Goal: Task Accomplishment & Management: Manage account settings

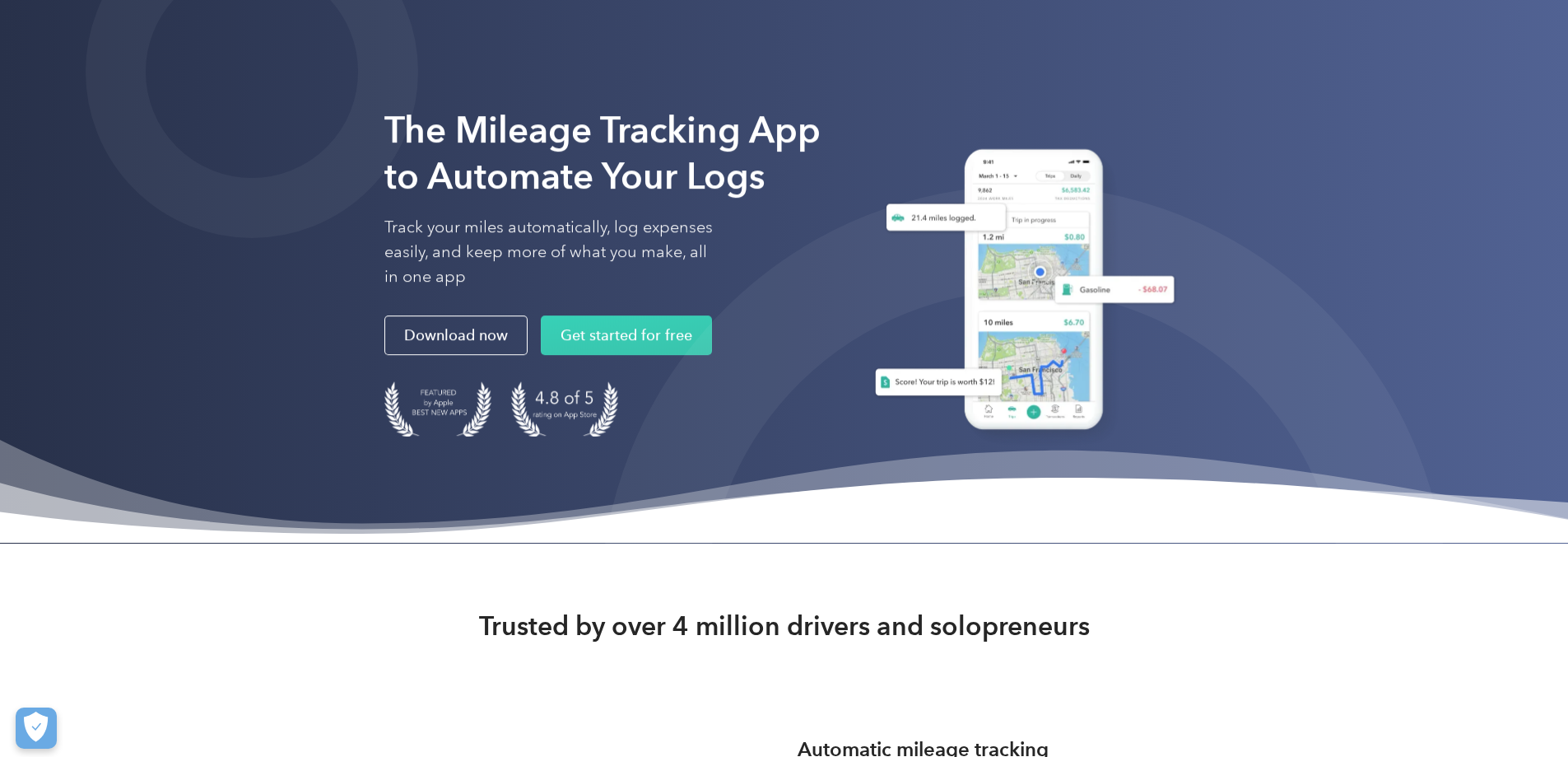
click at [385, 342] on div "The Mileage Tracking App to Automate Your Logs Track your miles automatically, …" at bounding box center [607, 293] width 444 height 372
click at [500, 199] on strong "The Mileage Tracking App to Automate Your Logs" at bounding box center [602, 153] width 436 height 90
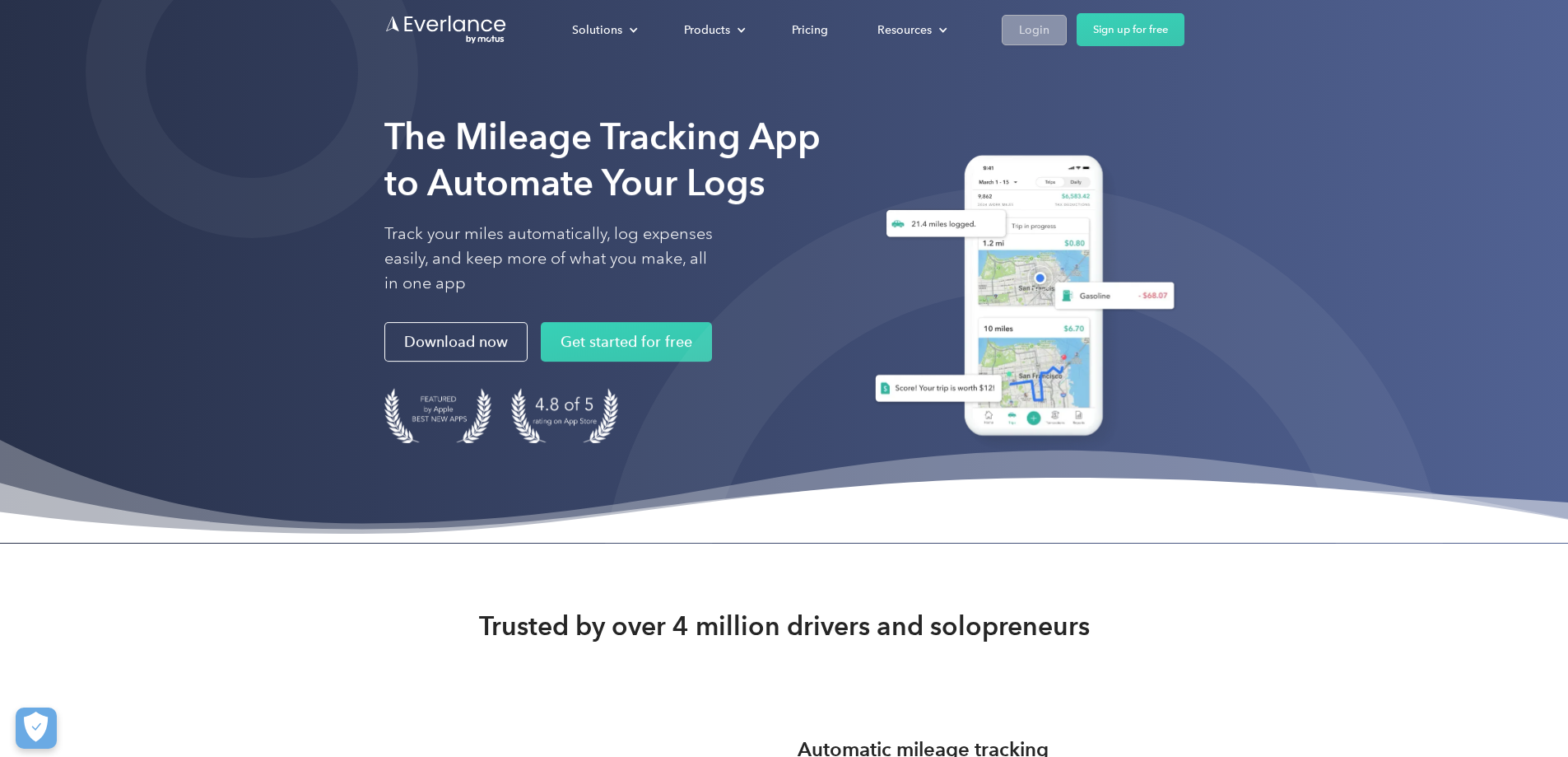
drag, startPoint x: 1194, startPoint y: 49, endPoint x: 1203, endPoint y: 32, distance: 19.2
click at [1185, 49] on div "Solutions For companies Easy vehicle reimbursements For self-employed Maximize …" at bounding box center [785, 29] width 800 height 59
click at [1067, 32] on link "Login" at bounding box center [1034, 30] width 65 height 31
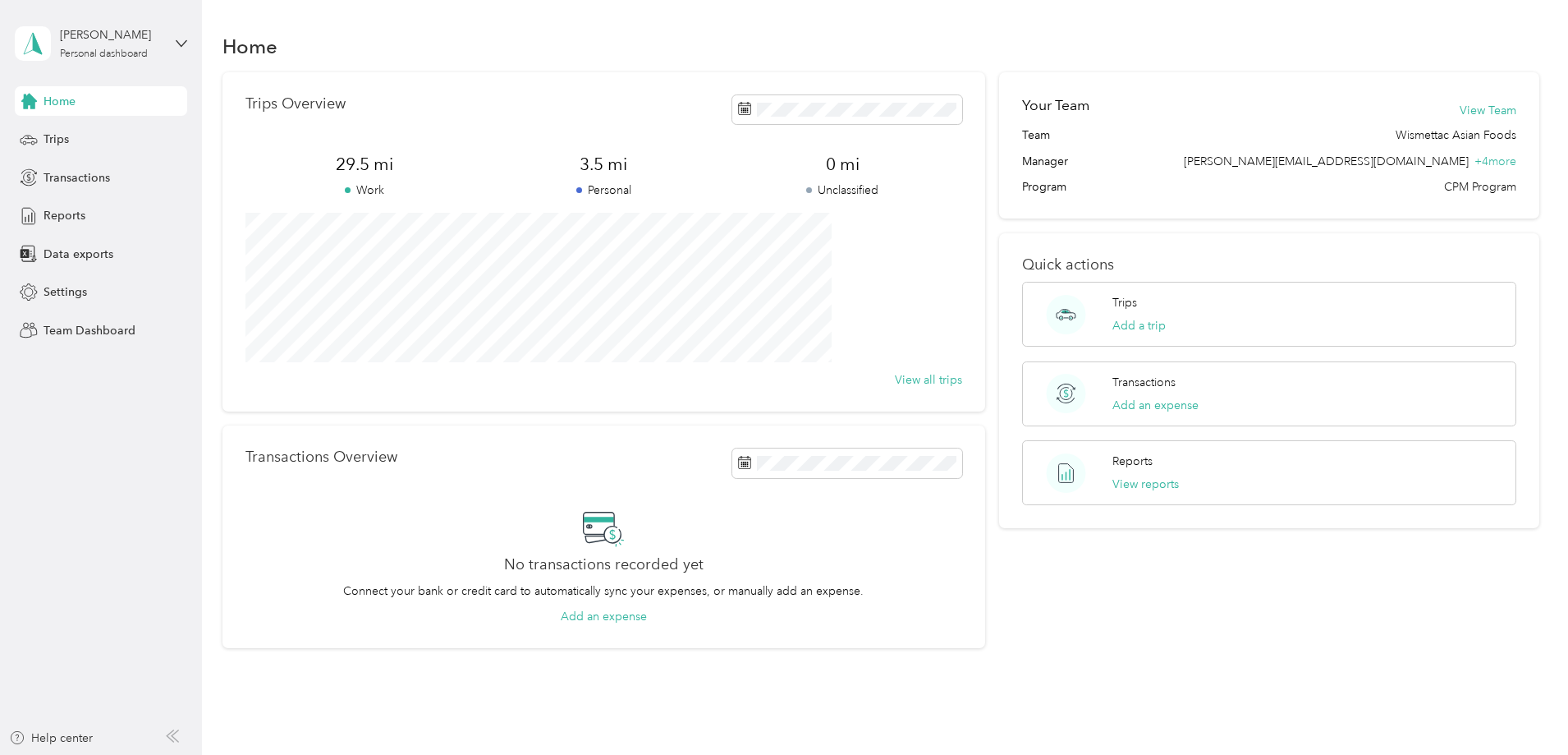
click at [110, 60] on div "Wismettac Wismettac Personal dashboard" at bounding box center [88, 43] width 148 height 35
click at [114, 167] on div "Personal dashboard" at bounding box center [83, 172] width 106 height 17
click at [124, 43] on div "Wismettac Wismettac" at bounding box center [111, 35] width 103 height 17
click at [128, 129] on div "Team dashboard" at bounding box center [234, 133] width 415 height 29
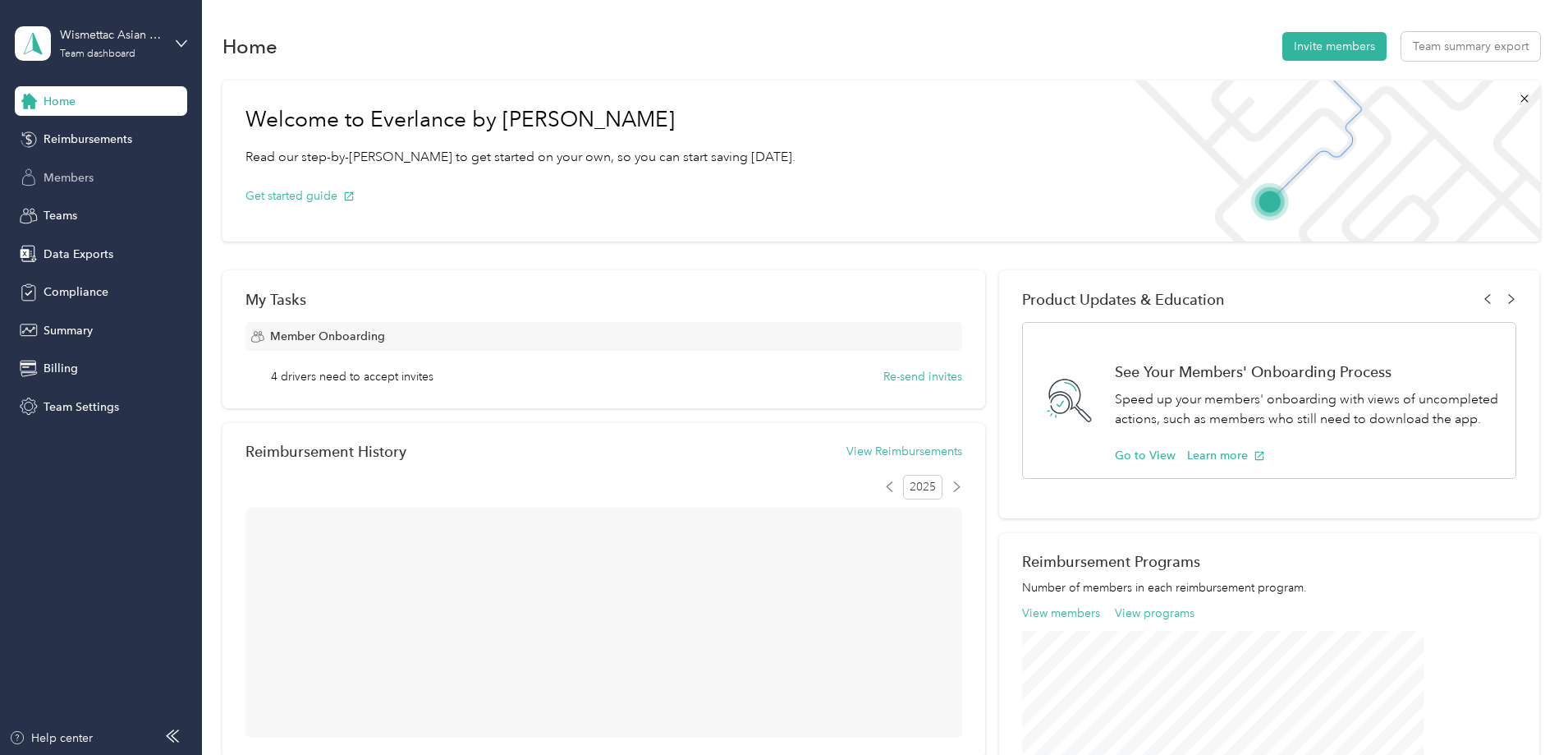
click at [115, 178] on div "Members" at bounding box center [100, 177] width 173 height 30
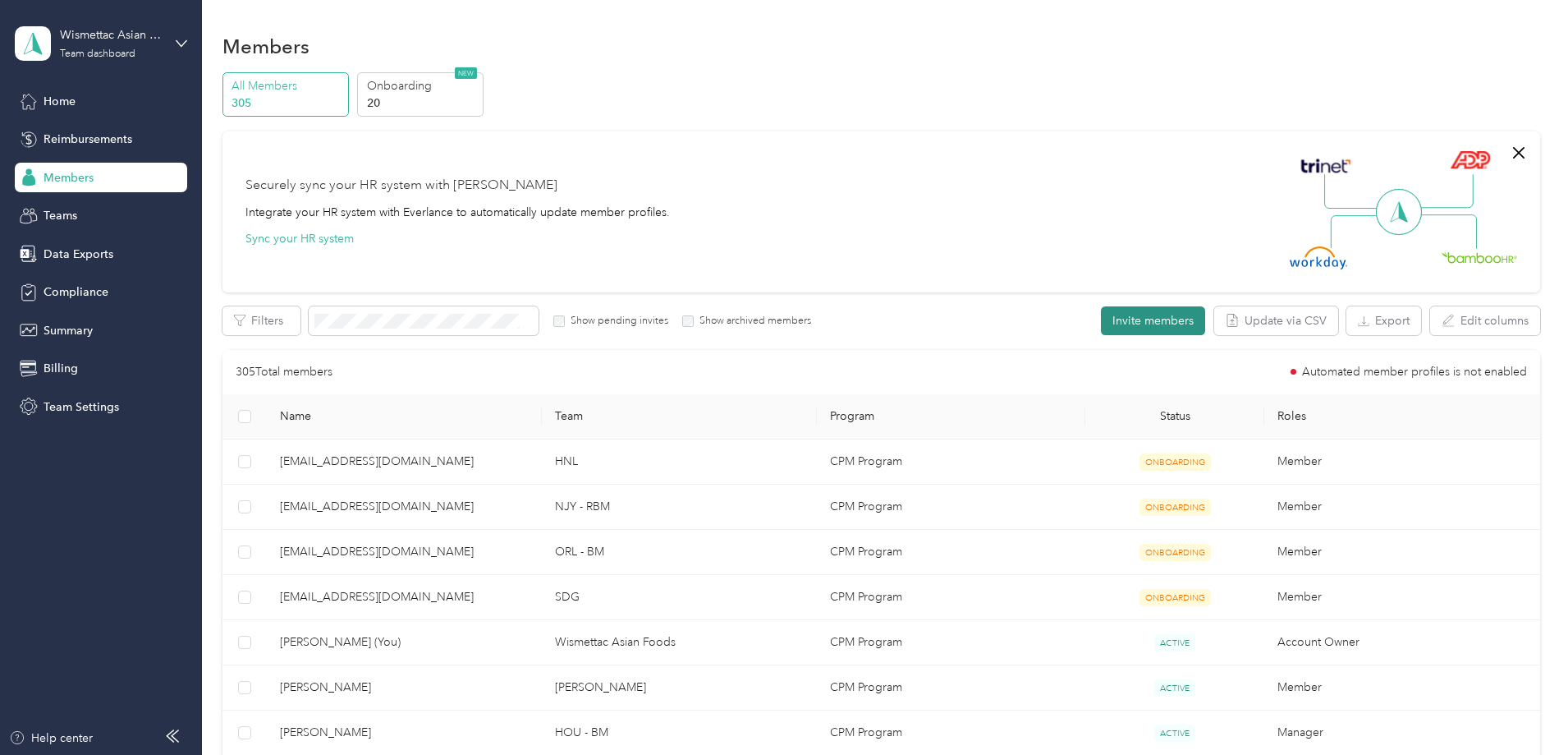
click at [1101, 325] on button "Invite members" at bounding box center [1153, 321] width 105 height 29
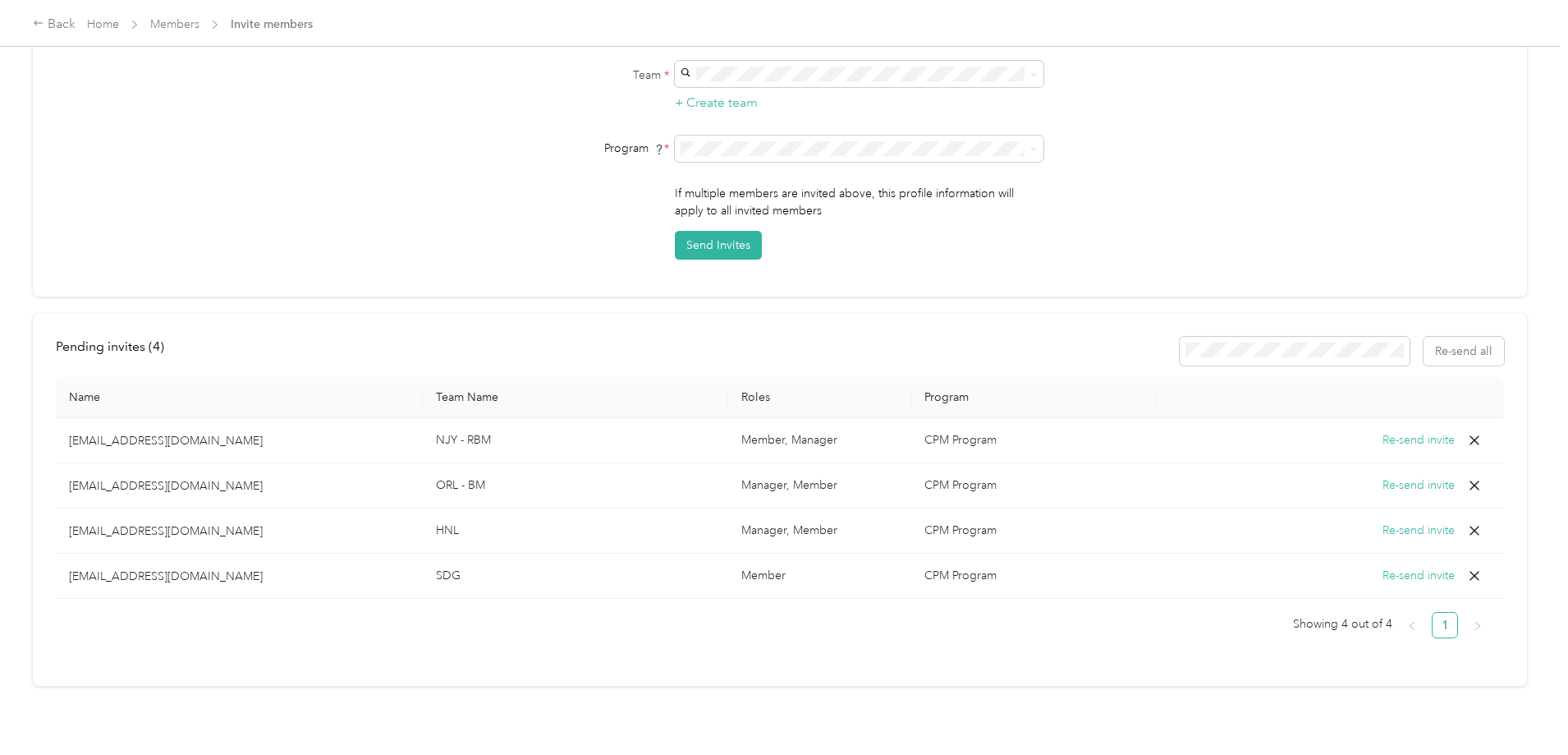
scroll to position [318, 0]
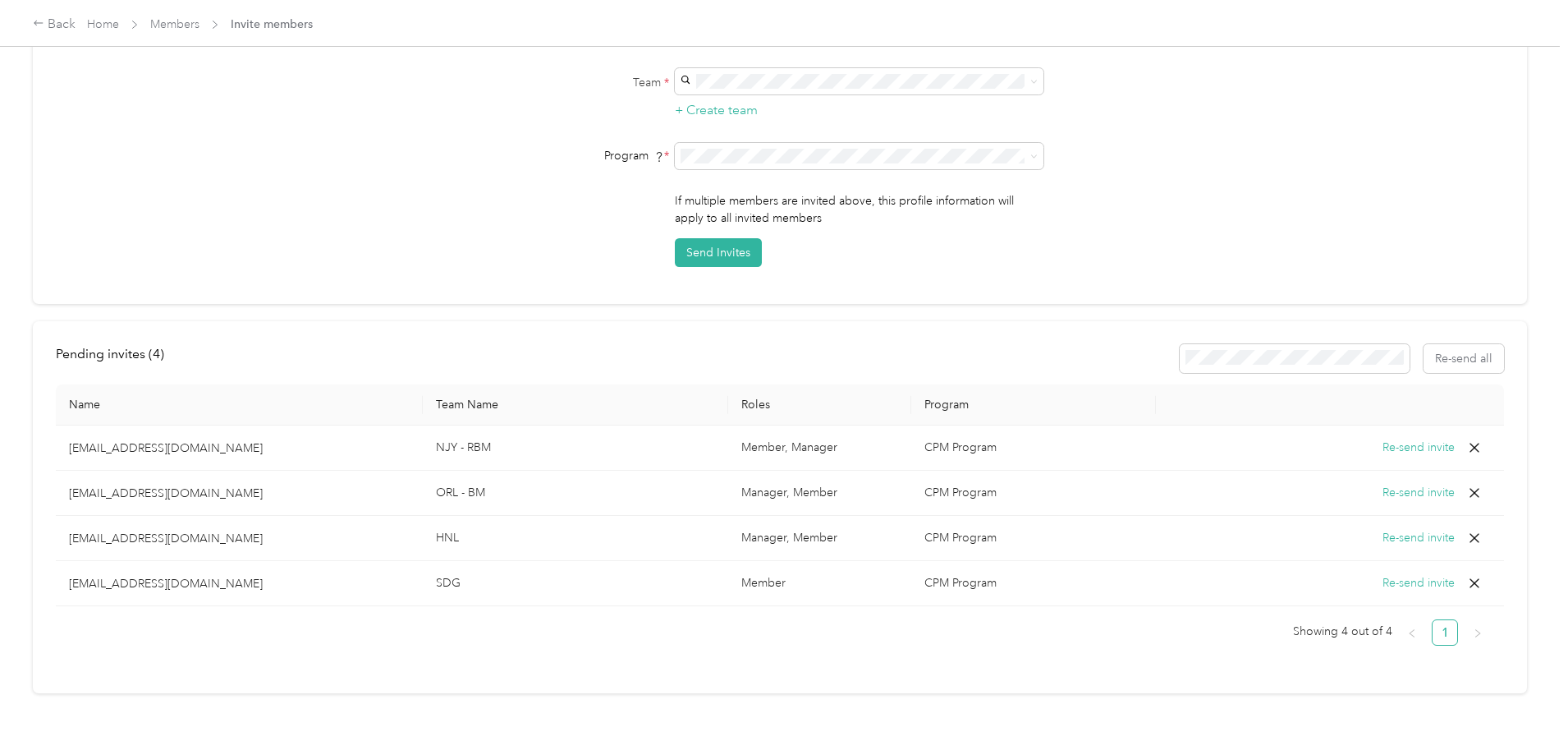
click at [1383, 575] on button "Re-send invite" at bounding box center [1418, 583] width 72 height 18
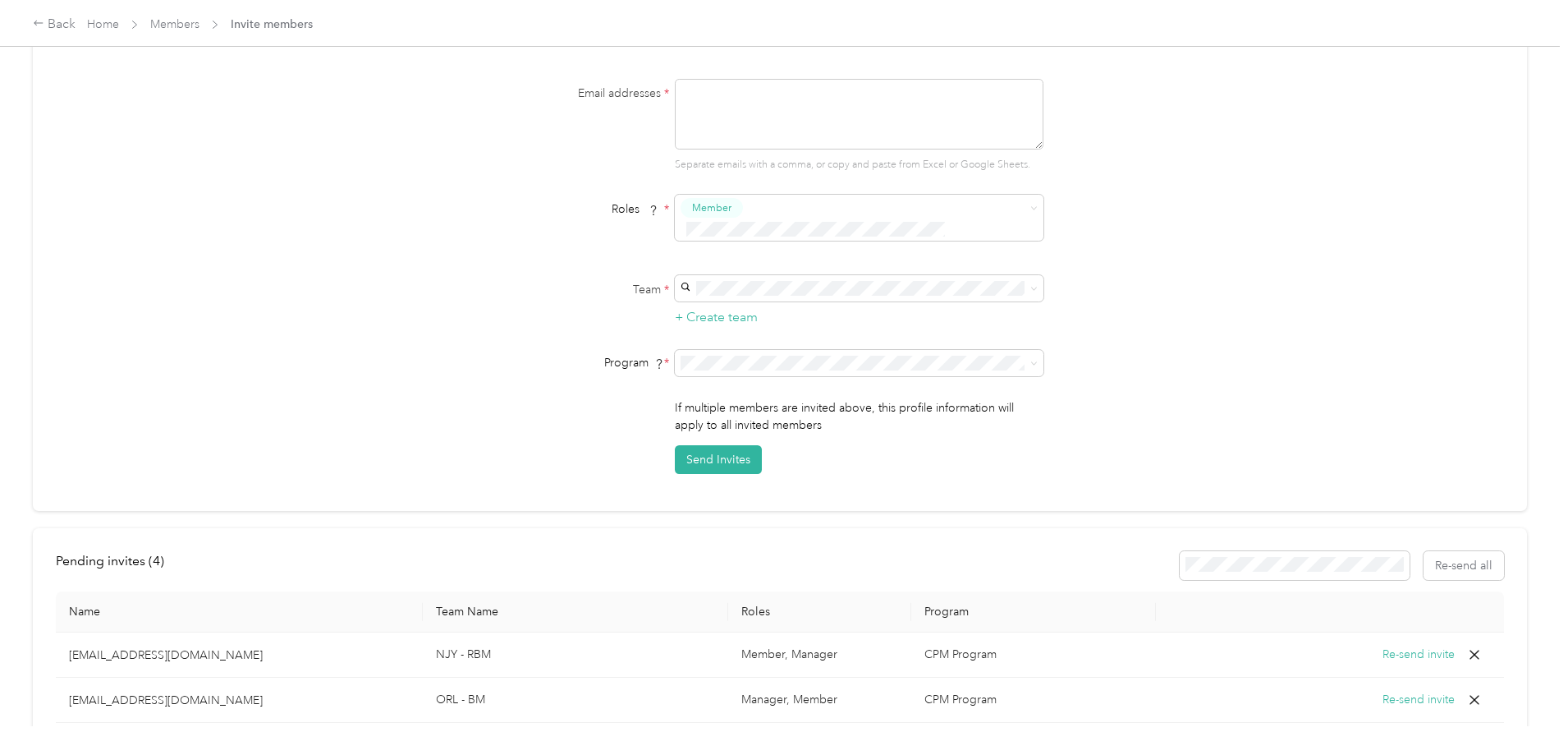
scroll to position [0, 0]
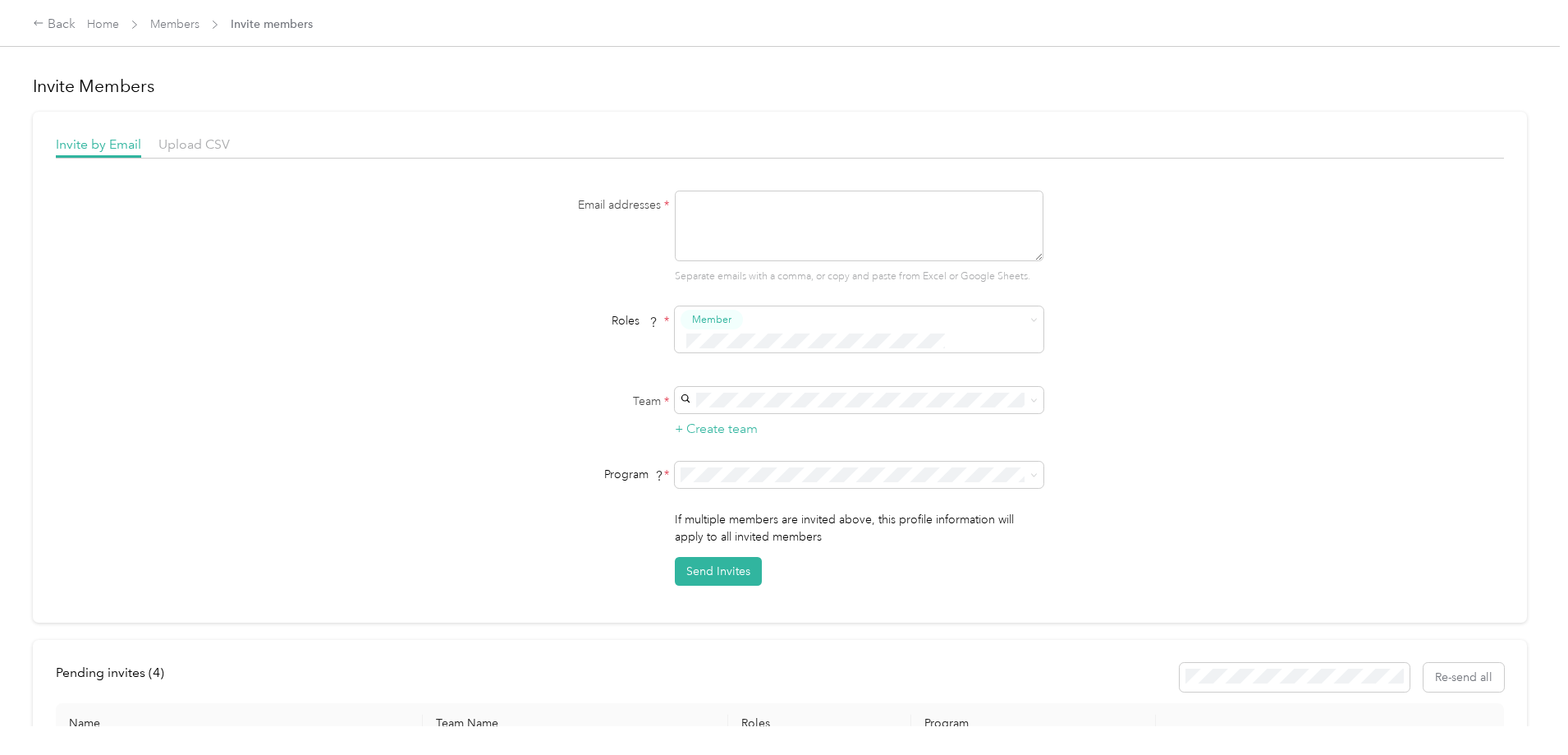
click at [200, 32] on span "Members" at bounding box center [175, 24] width 49 height 17
click at [200, 20] on link "Members" at bounding box center [175, 24] width 49 height 14
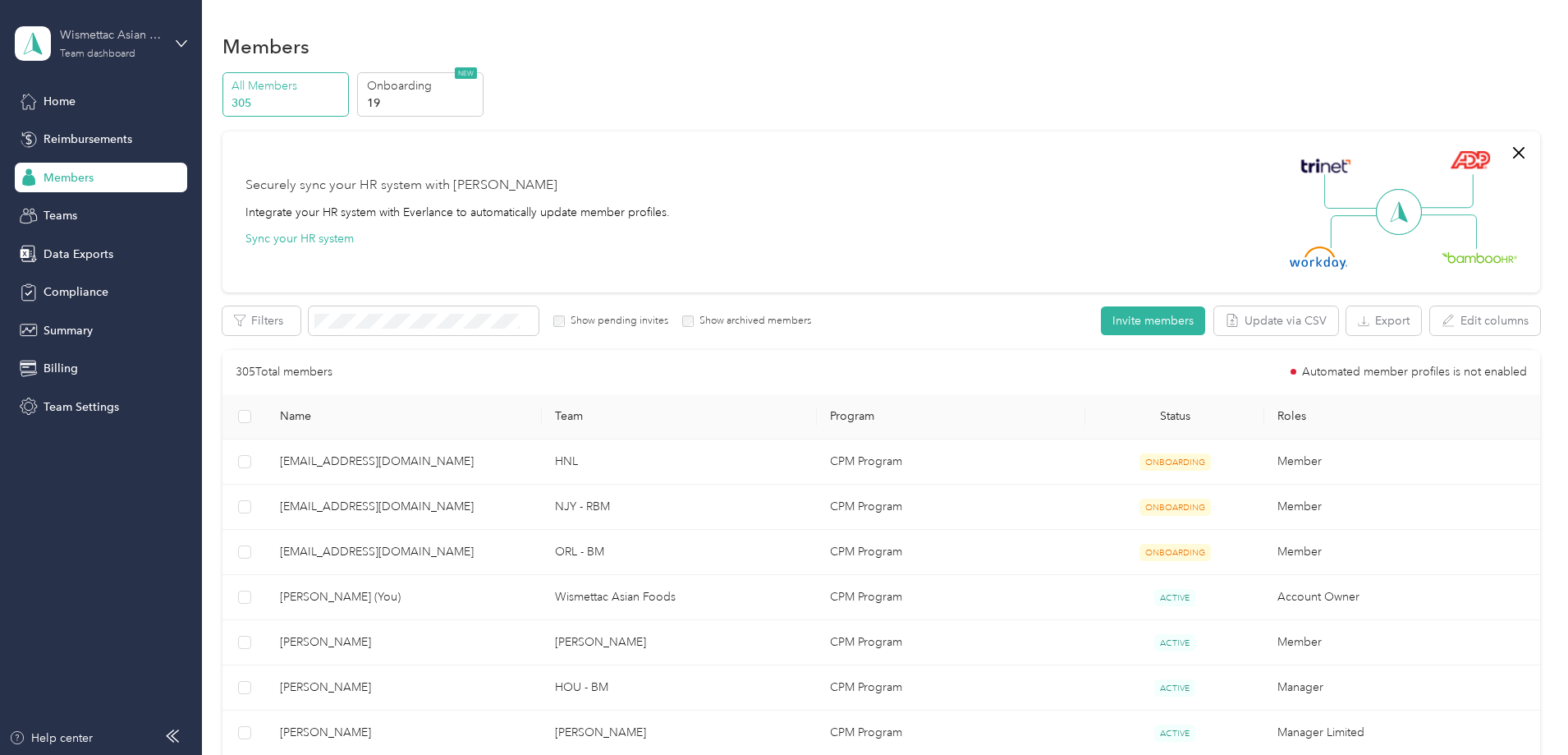
click at [144, 47] on div "Wismettac Asian Foods Team dashboard" at bounding box center [111, 43] width 103 height 33
click at [85, 51] on div "Team dashboard" at bounding box center [97, 54] width 76 height 10
click at [124, 208] on div "Log out" at bounding box center [234, 210] width 415 height 29
